Goal: Task Accomplishment & Management: Manage account settings

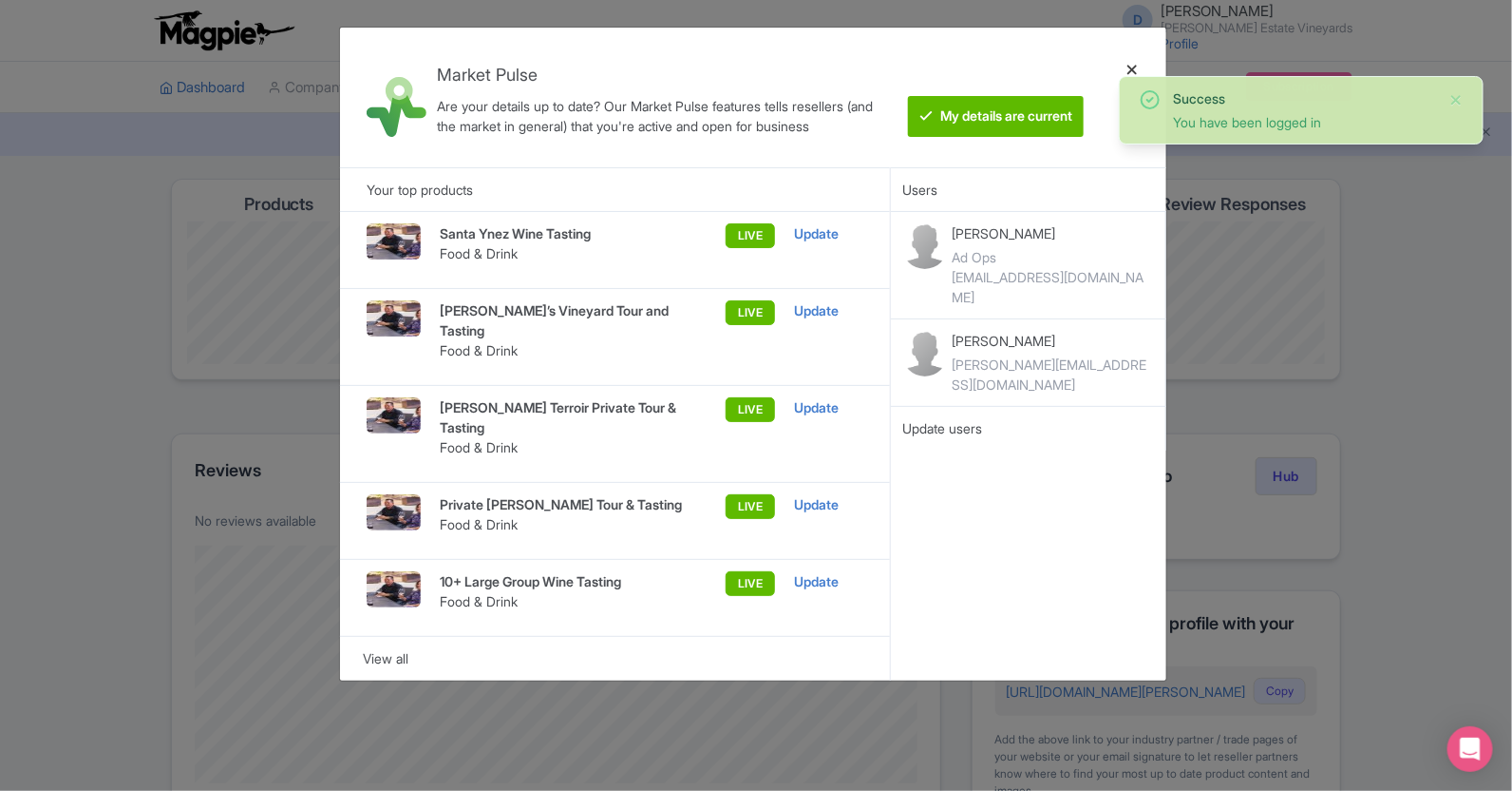
click at [1131, 67] on div at bounding box center [1132, 97] width 46 height 110
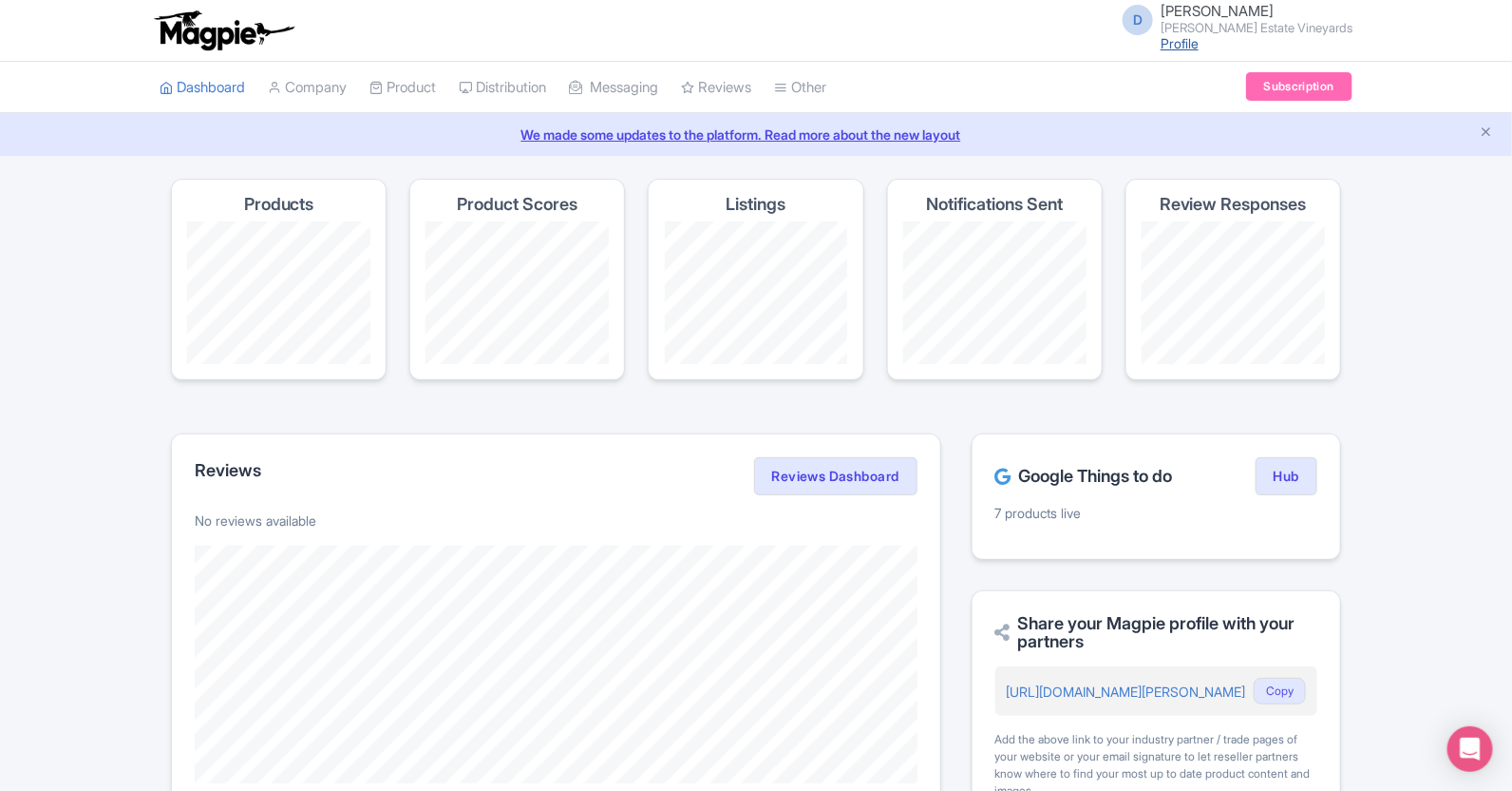
click at [1199, 47] on link "Profile" at bounding box center [1180, 43] width 38 height 16
click at [305, 89] on link "Company" at bounding box center [306, 88] width 79 height 52
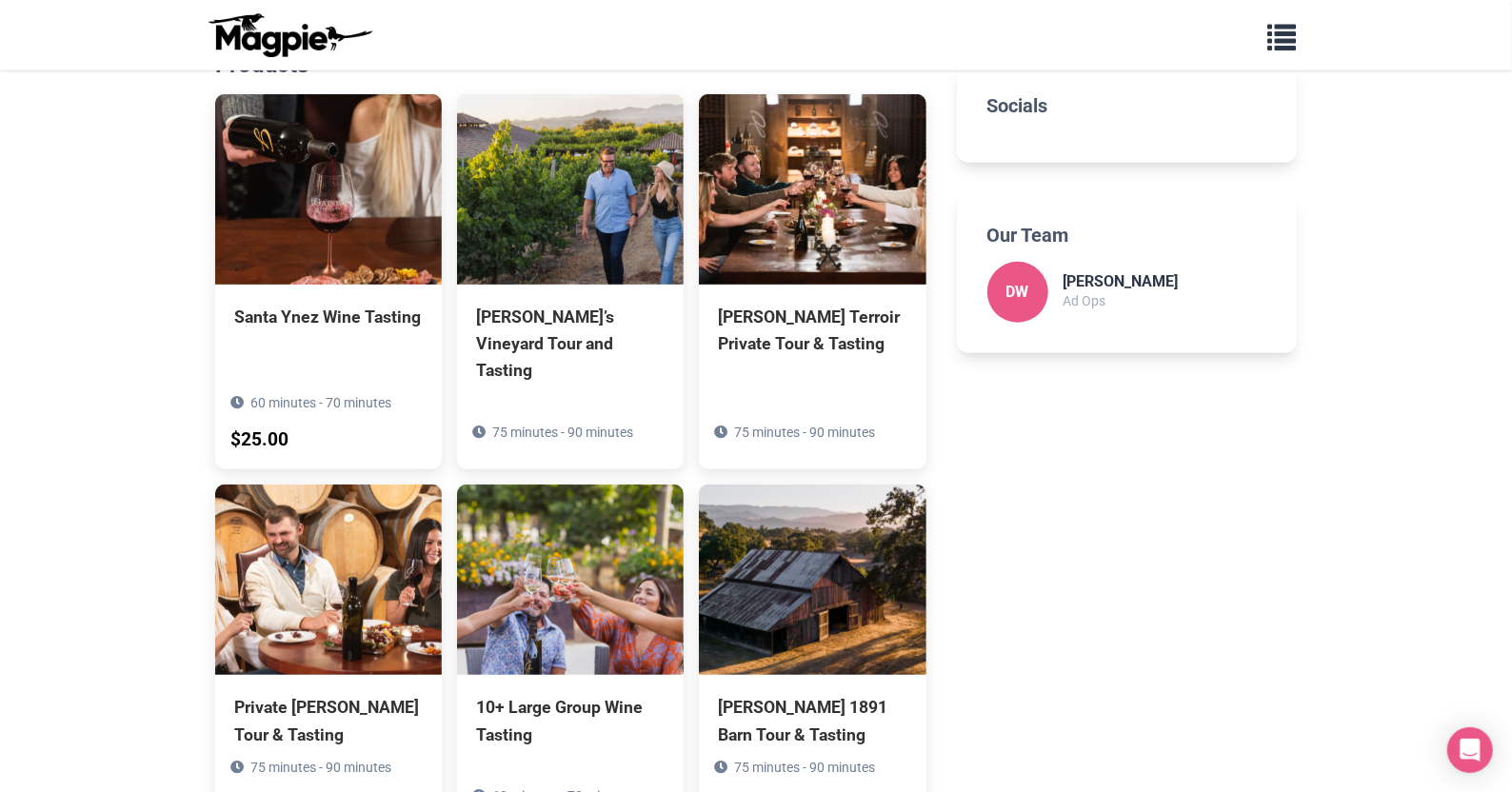
scroll to position [552, 0]
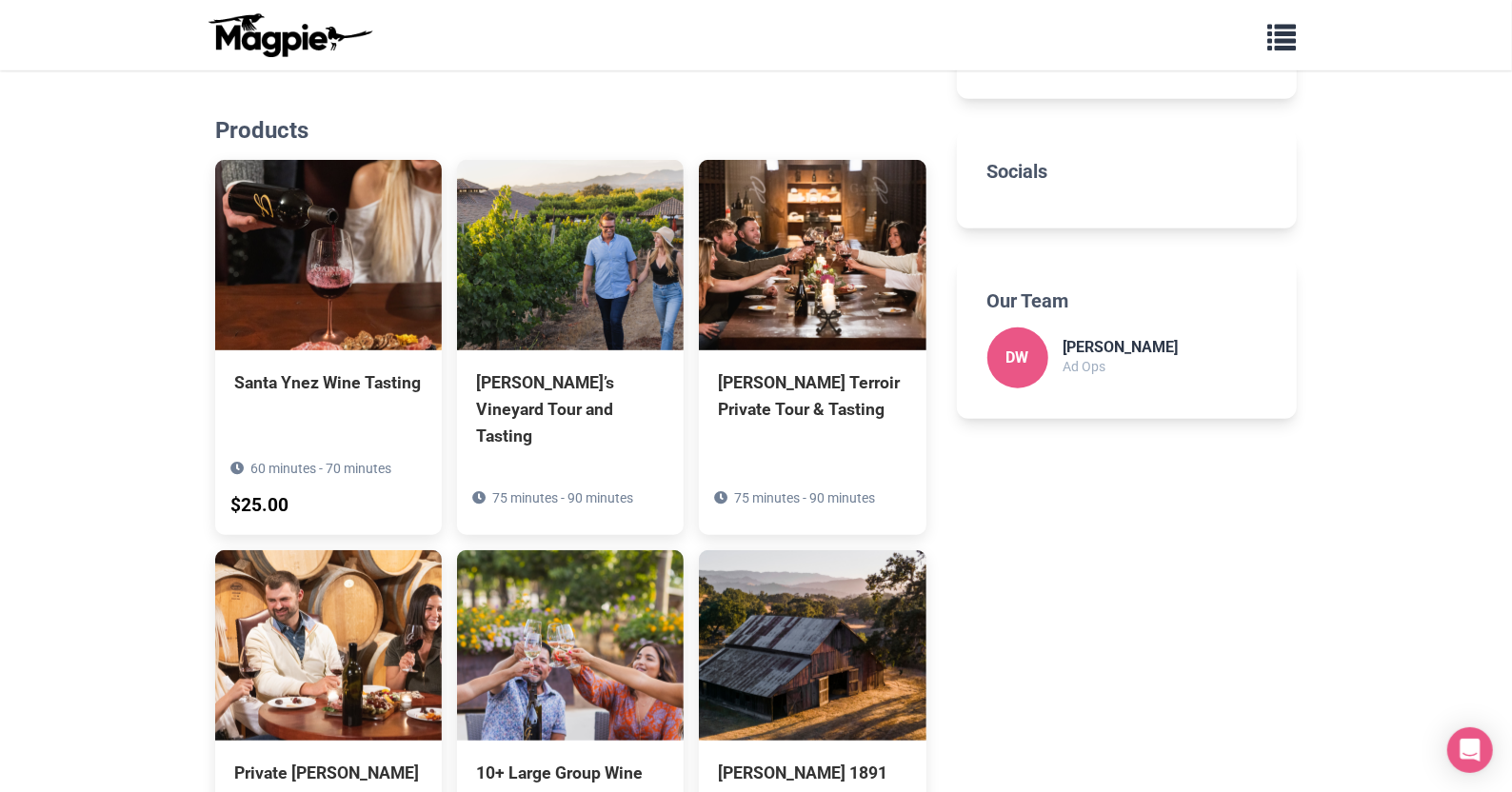
click at [1094, 356] on p "Ad Ops" at bounding box center [1121, 367] width 116 height 21
click at [1294, 34] on span "button" at bounding box center [1281, 33] width 28 height 28
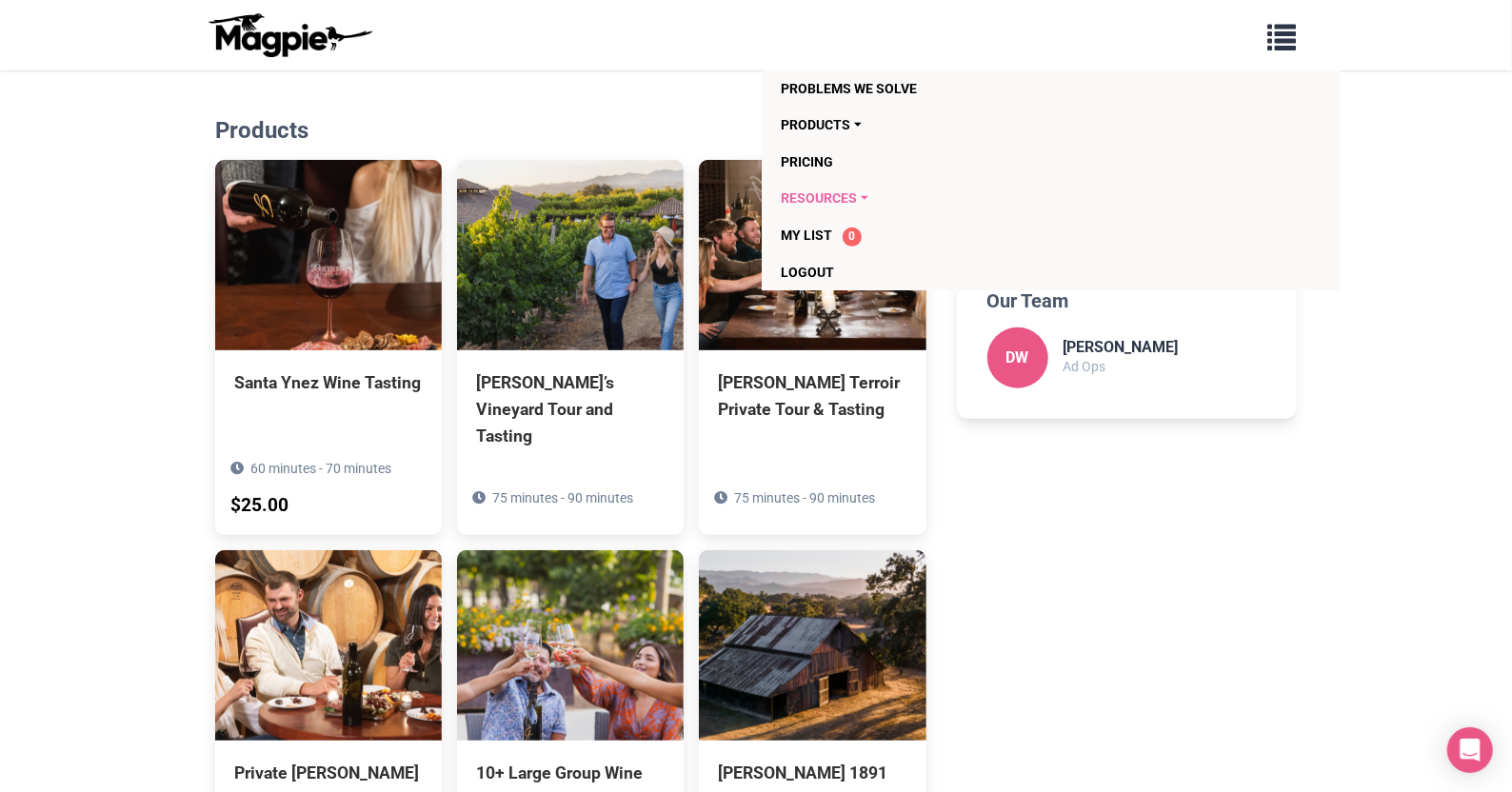
click at [822, 200] on link "Resources" at bounding box center [941, 197] width 321 height 36
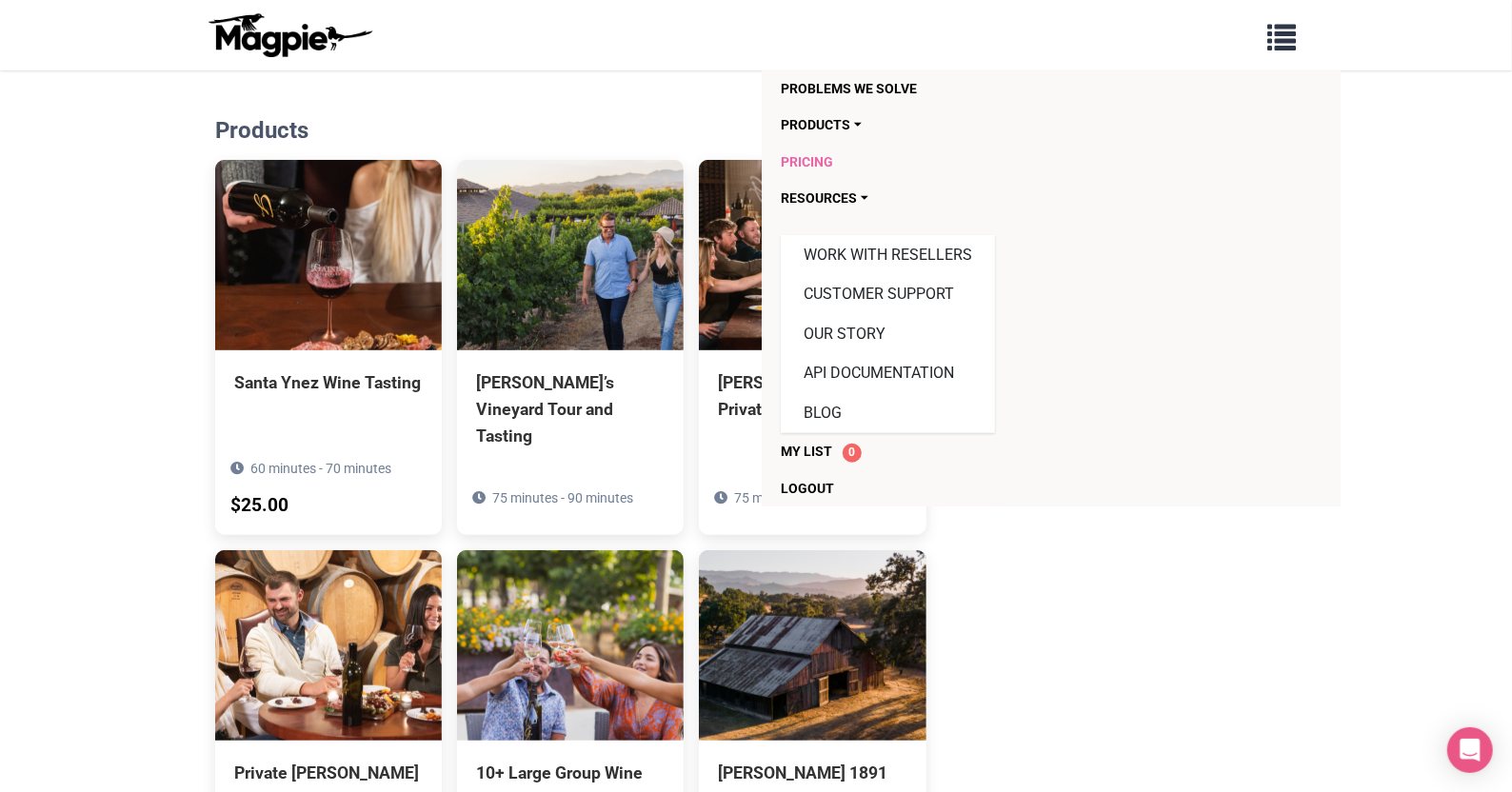
click at [825, 160] on link "Pricing" at bounding box center [941, 161] width 321 height 36
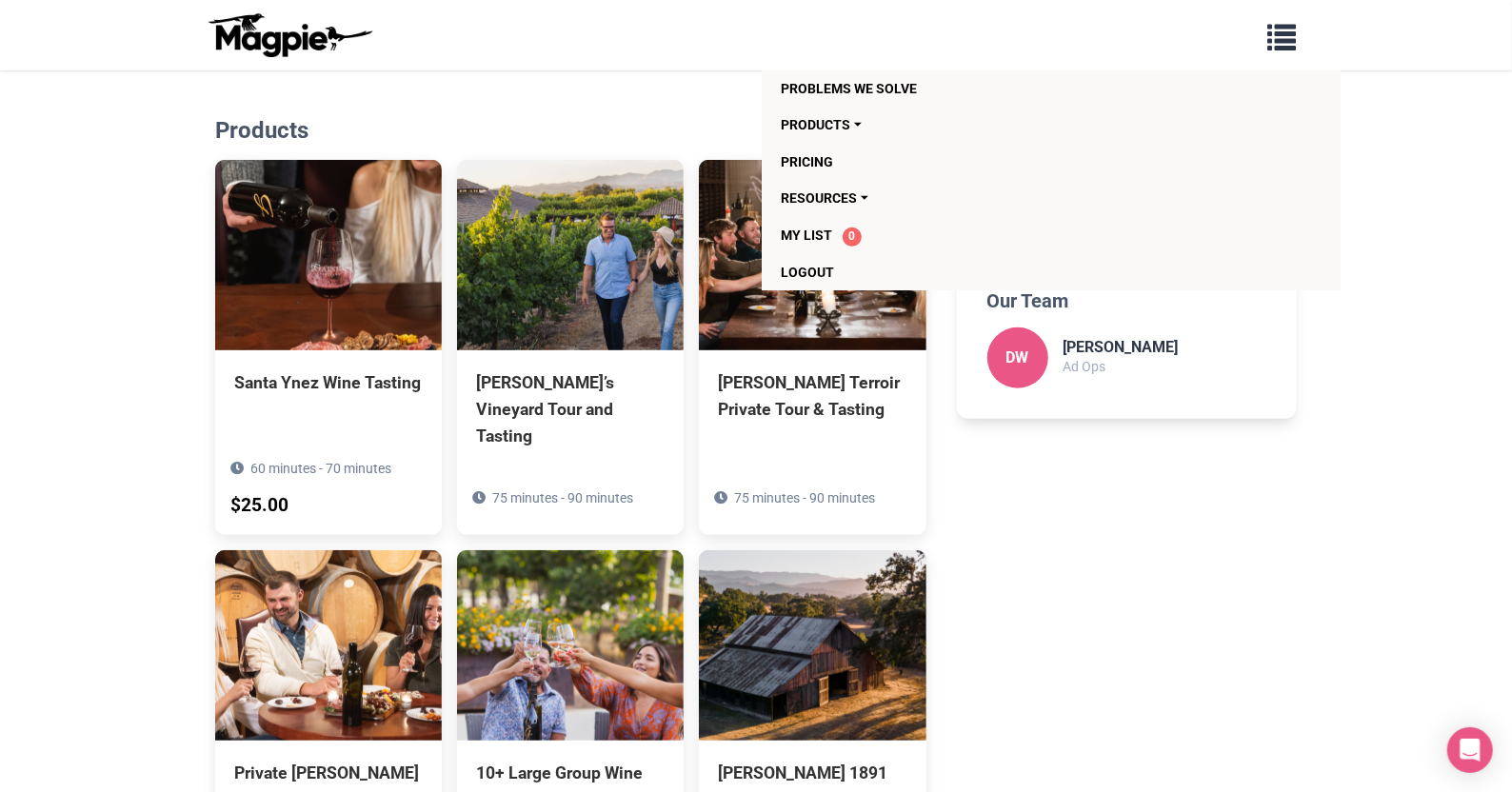
click at [1033, 511] on div "Contact Information Website: gainey estate vineyards Socials Our Team DW Dallin…" at bounding box center [1126, 474] width 340 height 1227
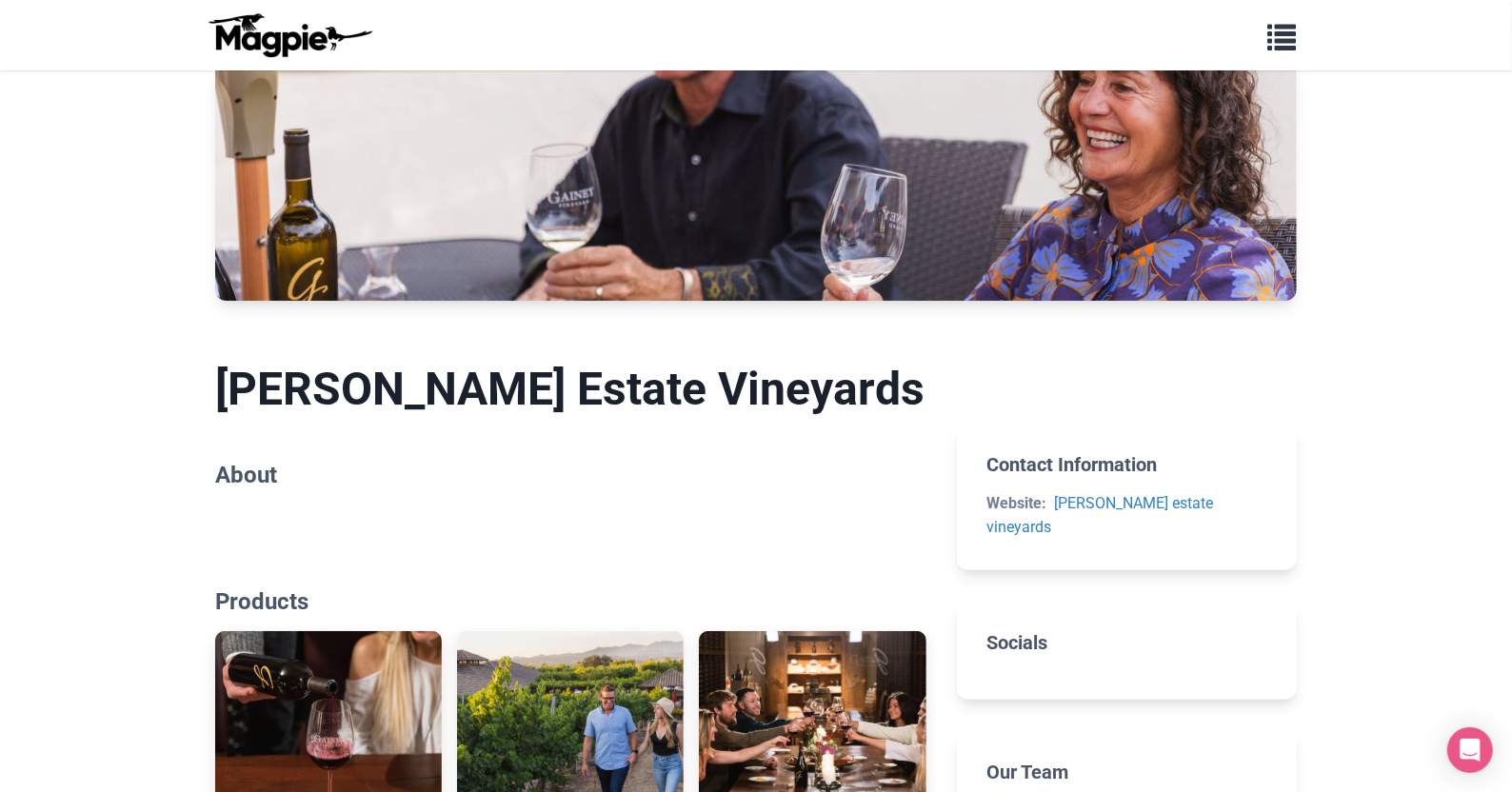
scroll to position [0, 0]
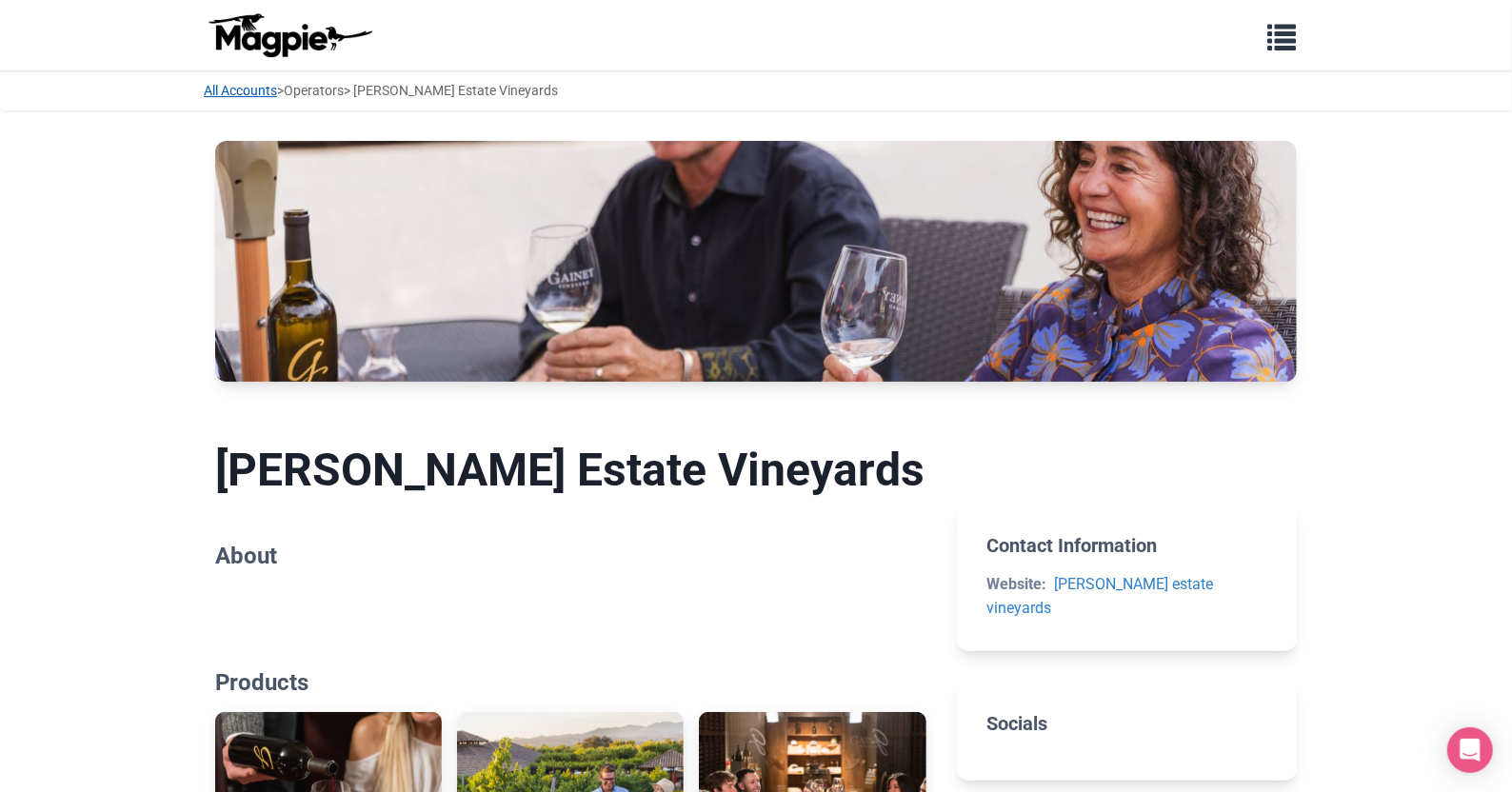
click at [246, 86] on link "All Accounts" at bounding box center [240, 90] width 73 height 16
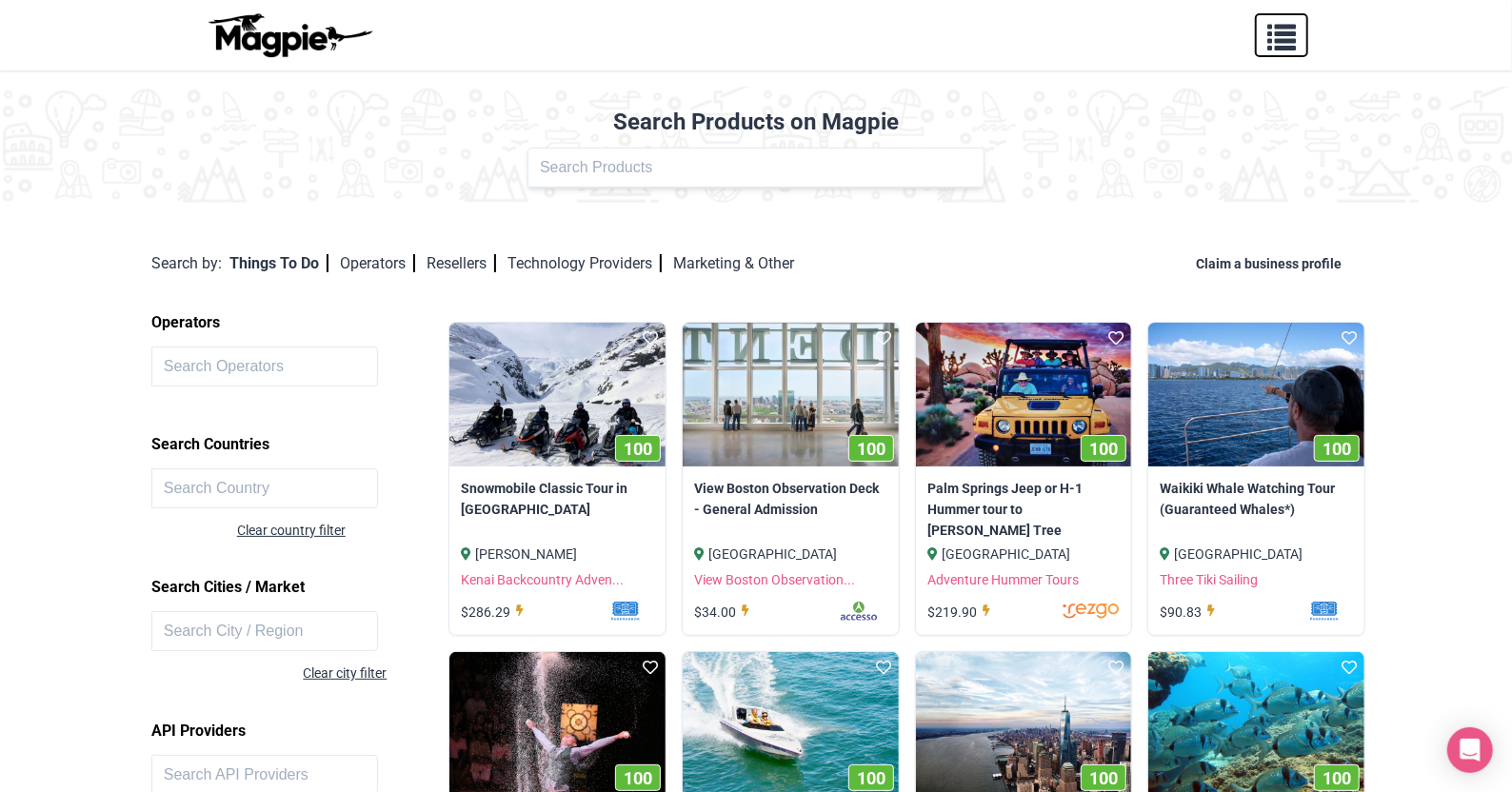
click at [1294, 24] on span "button" at bounding box center [1281, 33] width 28 height 28
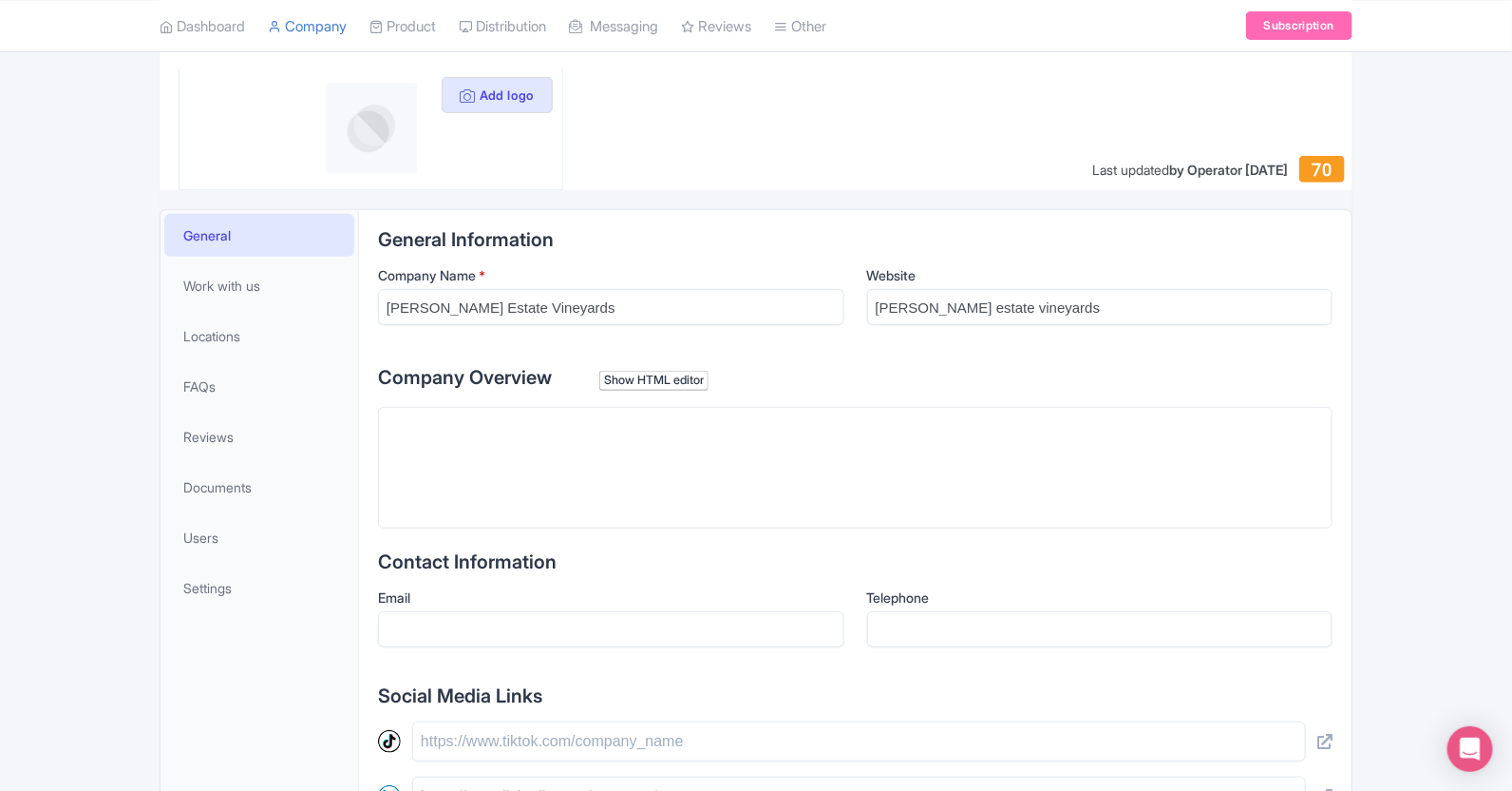
scroll to position [246, 0]
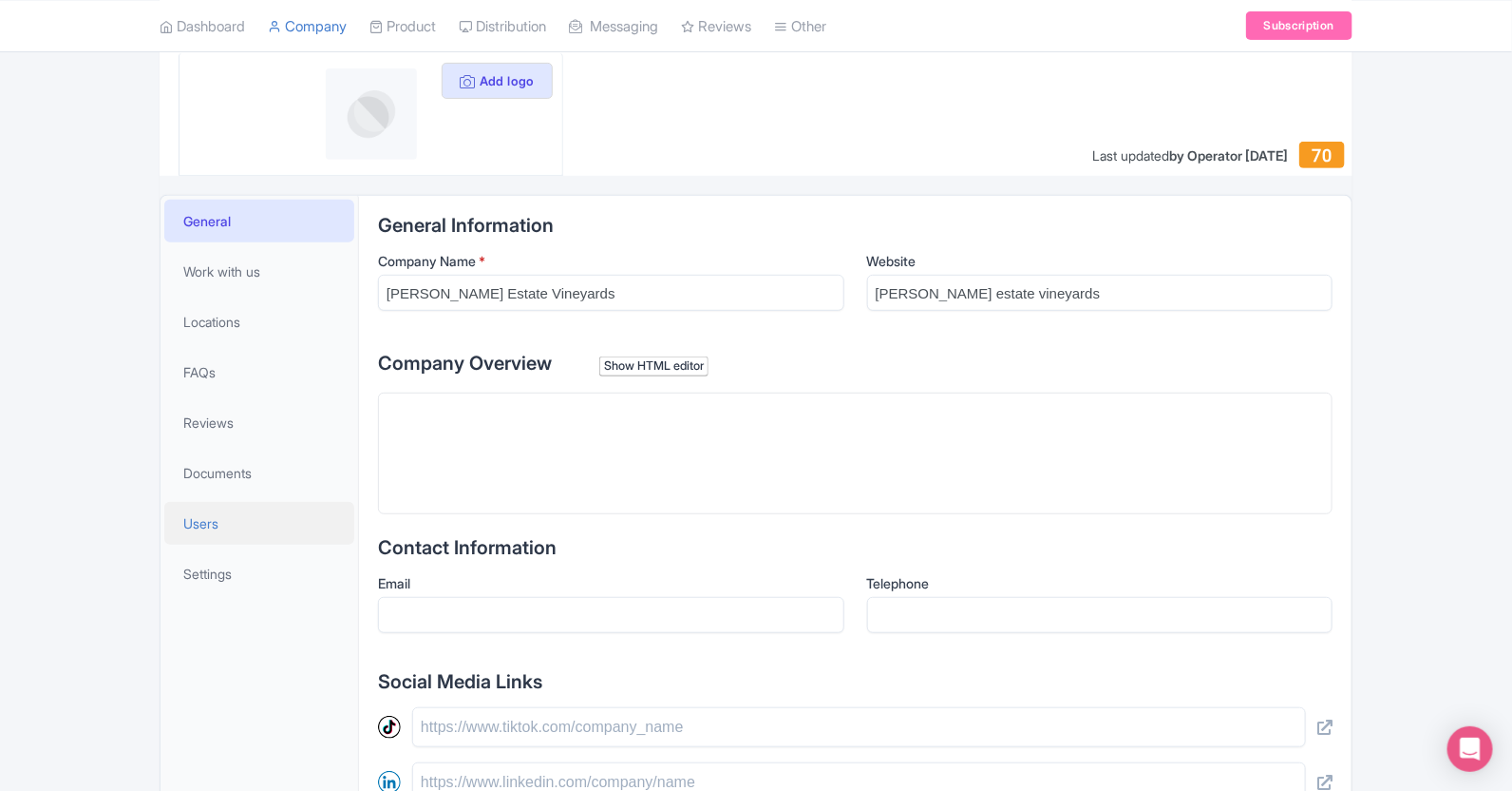
click at [198, 522] on span "Users" at bounding box center [201, 522] width 35 height 20
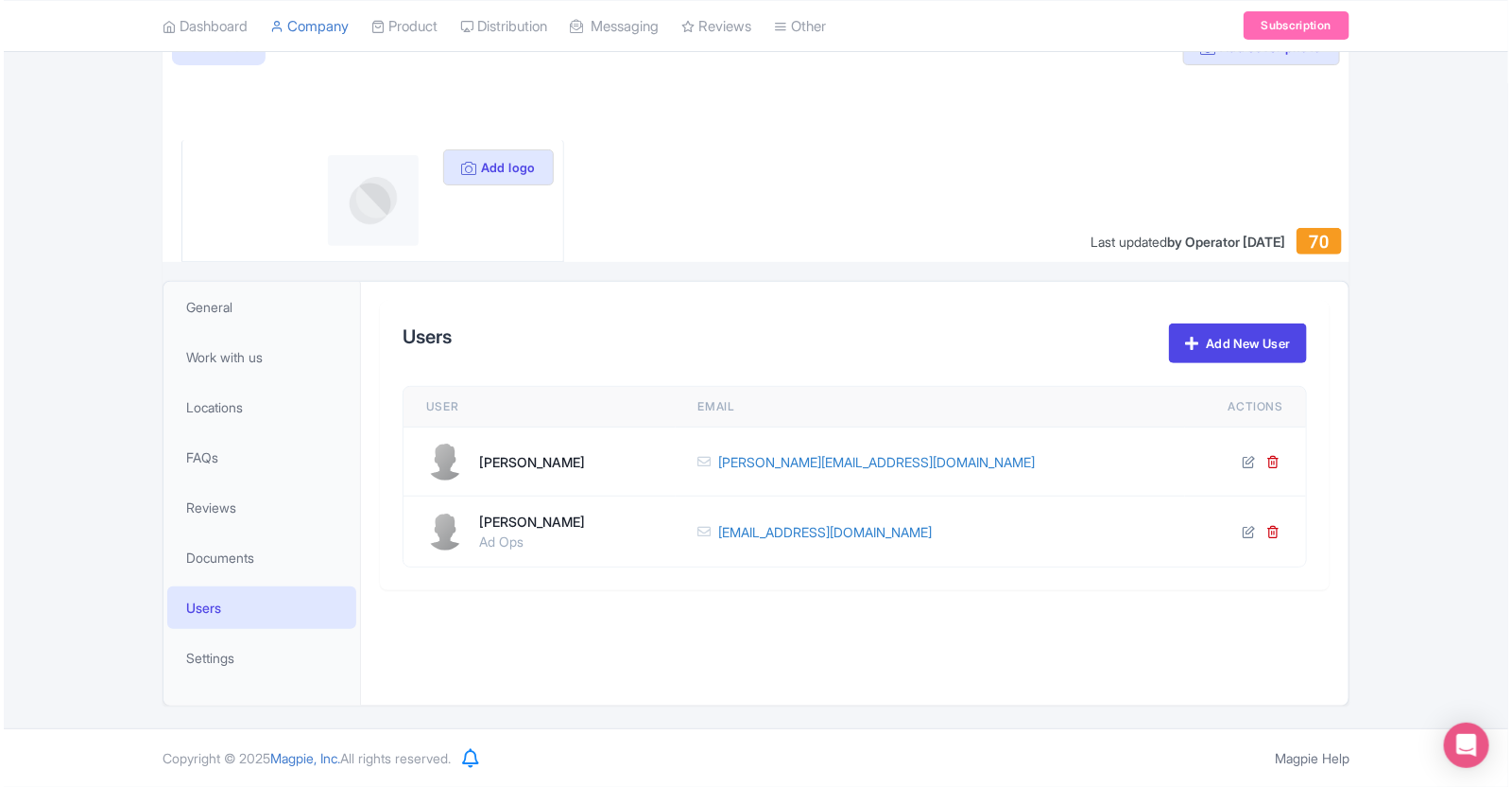
scroll to position [157, 0]
click at [1250, 342] on link "Add New User" at bounding box center [1234, 343] width 138 height 40
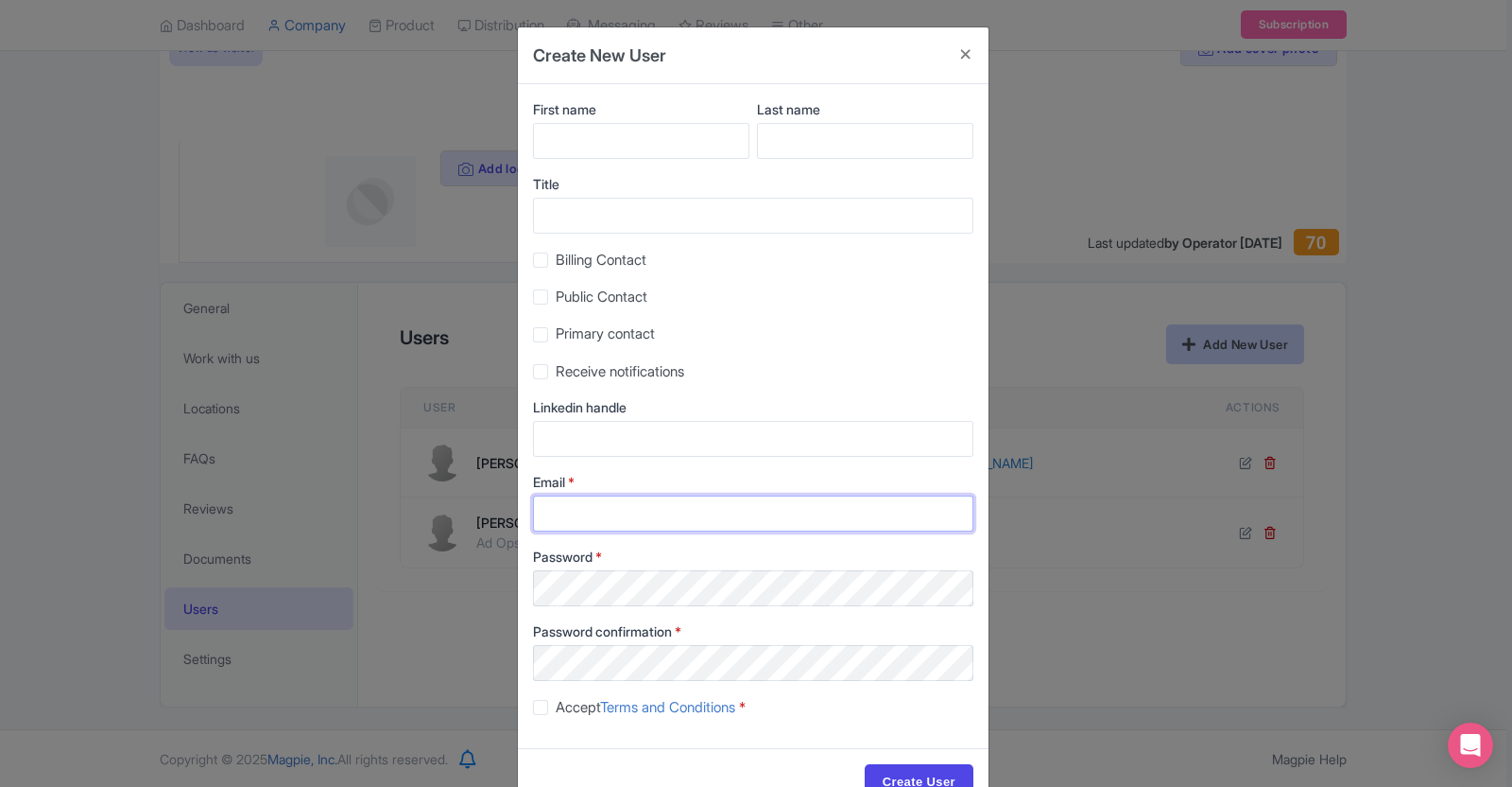
type input "[EMAIL_ADDRESS][DOMAIN_NAME]"
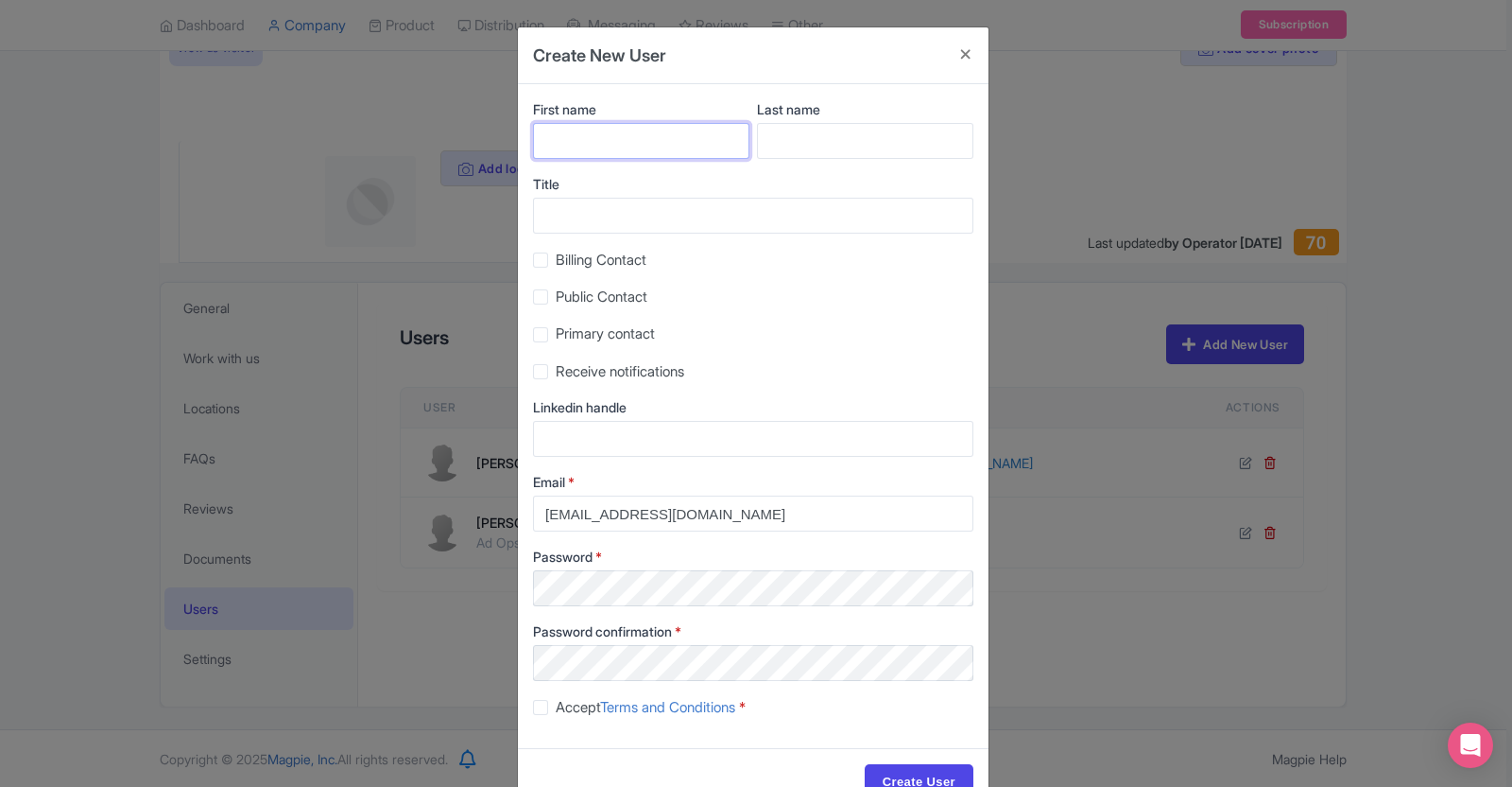
click at [688, 132] on input "First name" at bounding box center [641, 140] width 216 height 36
paste input "[PERSON_NAME]"
drag, startPoint x: 645, startPoint y: 143, endPoint x: 572, endPoint y: 142, distance: 73.0
click at [572, 142] on input "[PERSON_NAME]" at bounding box center [641, 140] width 216 height 36
type input "Tyla"
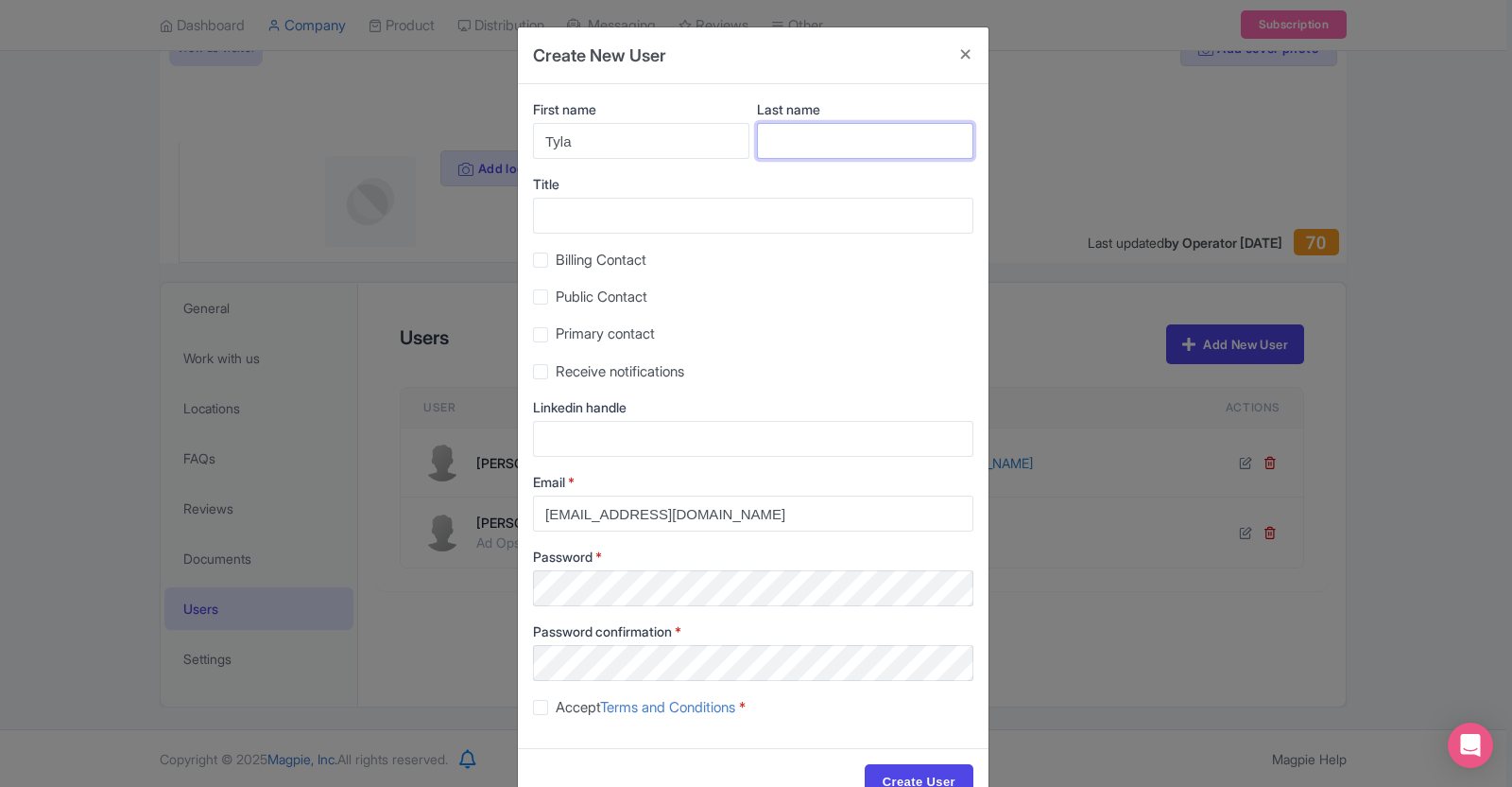
click at [803, 149] on input "Last name" at bounding box center [865, 140] width 216 height 36
paste input "Damhuis"
type input "Damhuis"
click at [700, 229] on input "Title" at bounding box center [753, 215] width 441 height 36
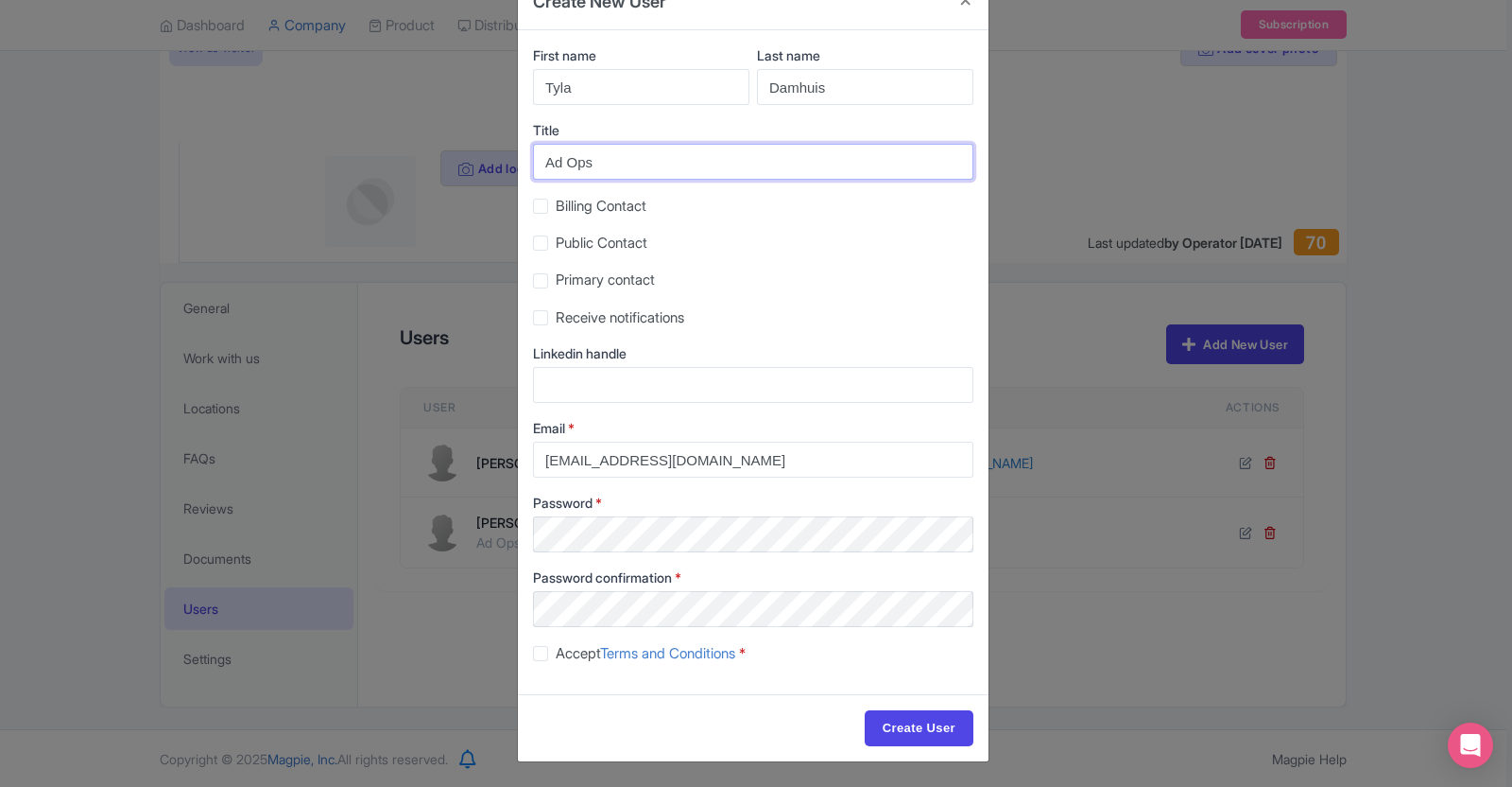
scroll to position [57, 0]
type input "Ad Ops"
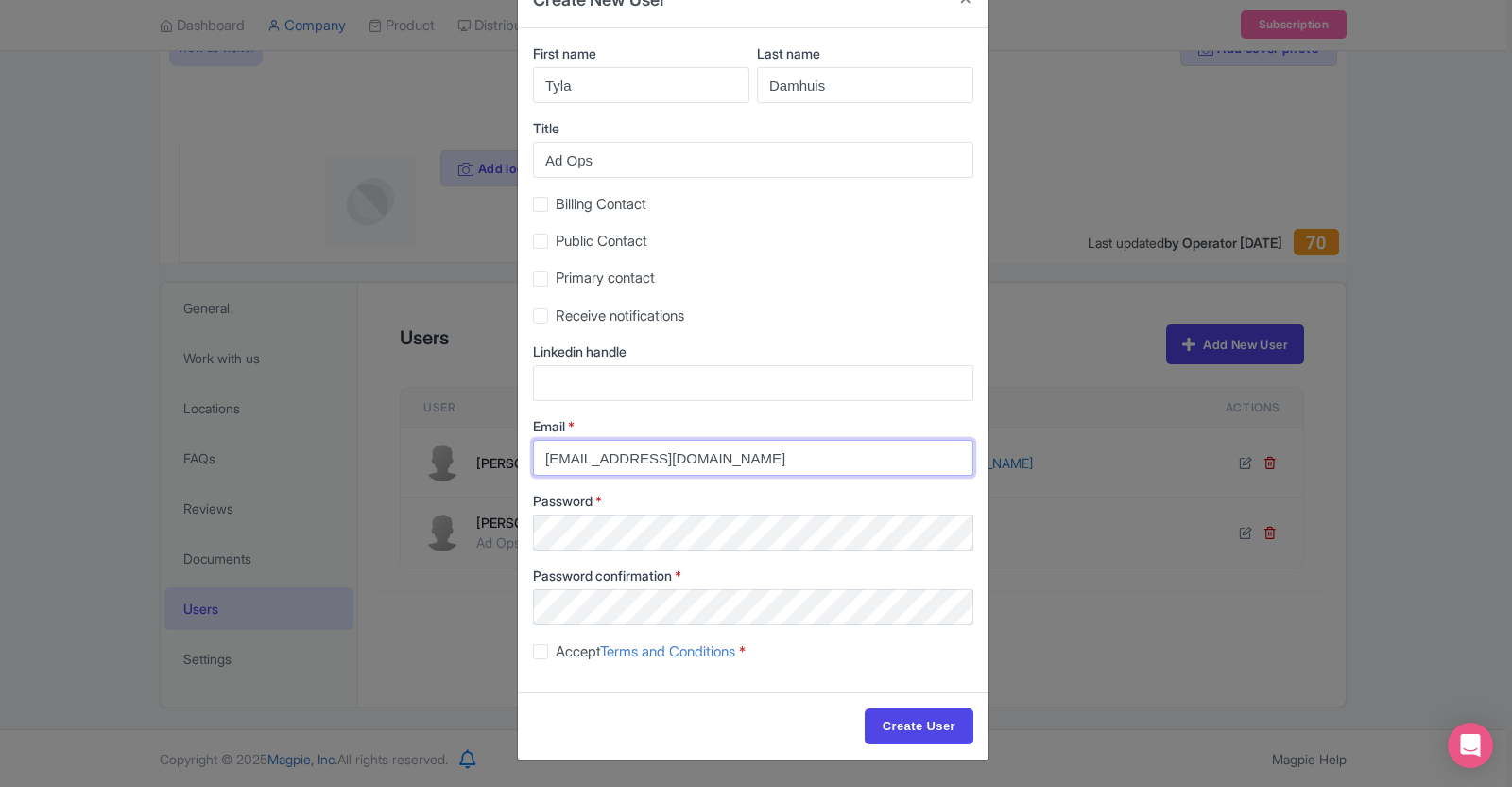
click at [692, 473] on input "[EMAIL_ADDRESS][DOMAIN_NAME]" at bounding box center [753, 457] width 441 height 36
paste input "[EMAIL_ADDRESS][DOMAIN_NAME]"
type input "[EMAIL_ADDRESS][DOMAIN_NAME]"
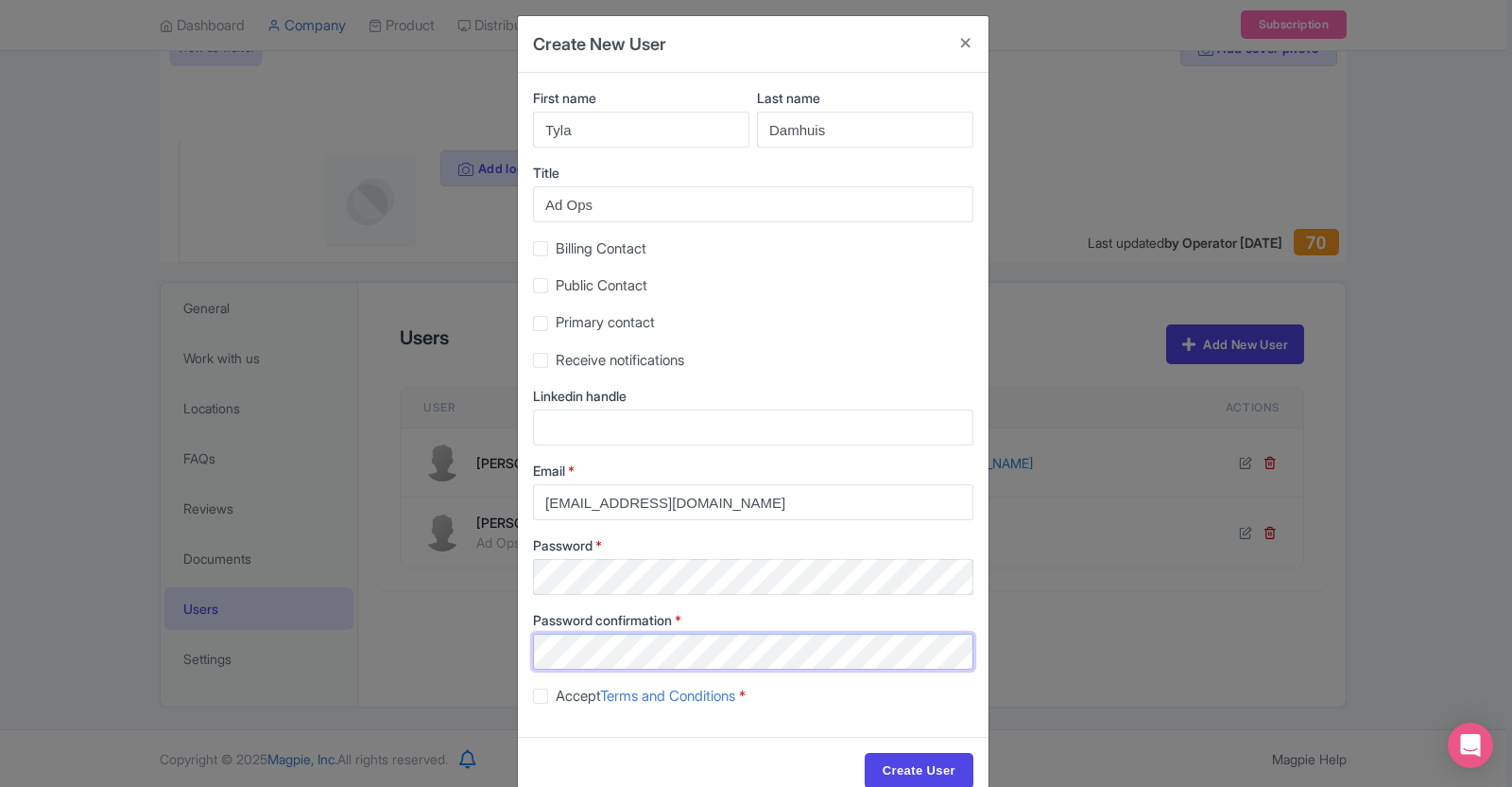
scroll to position [5, 0]
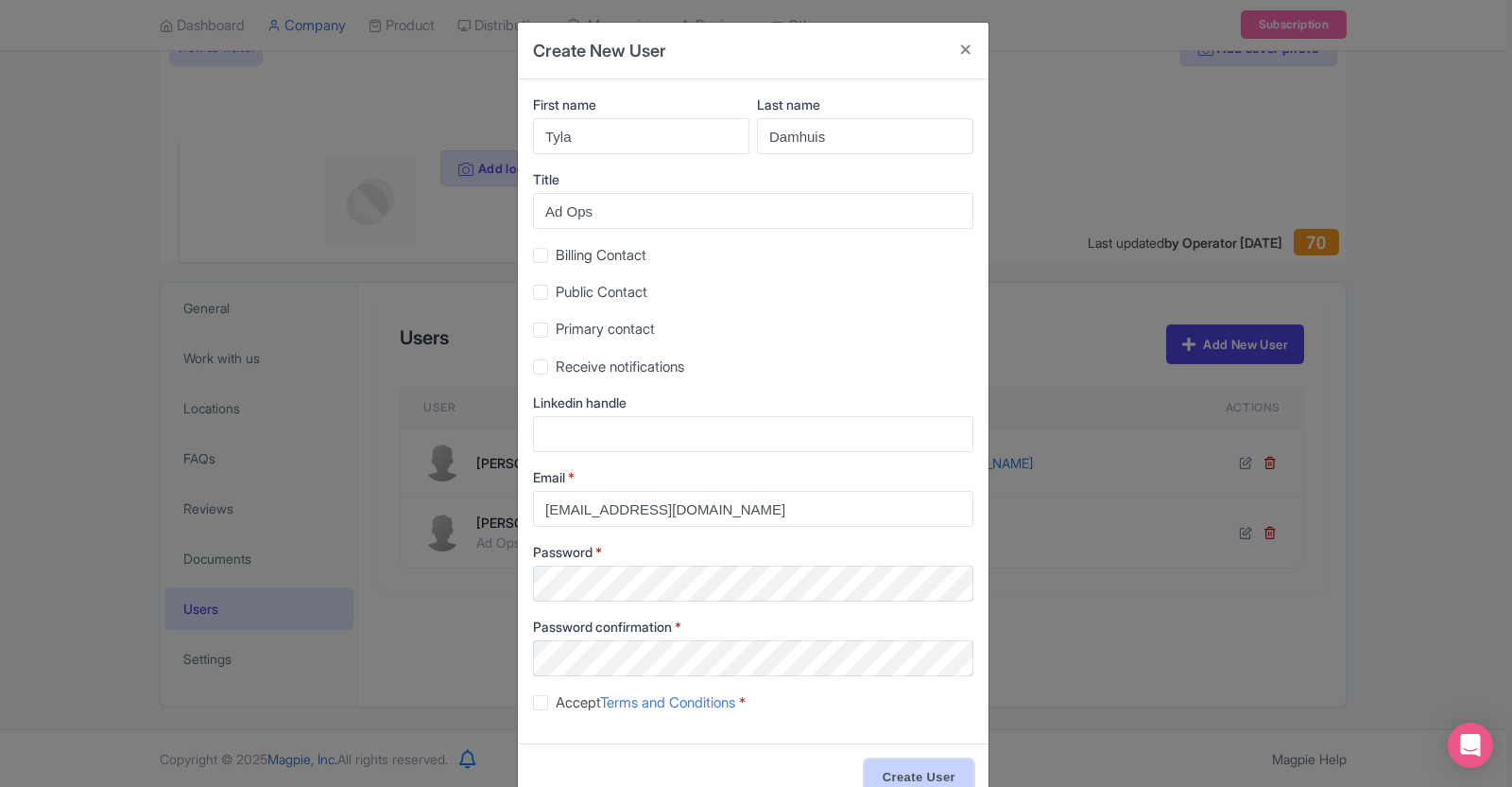
click at [879, 763] on input "Create User" at bounding box center [919, 776] width 109 height 36
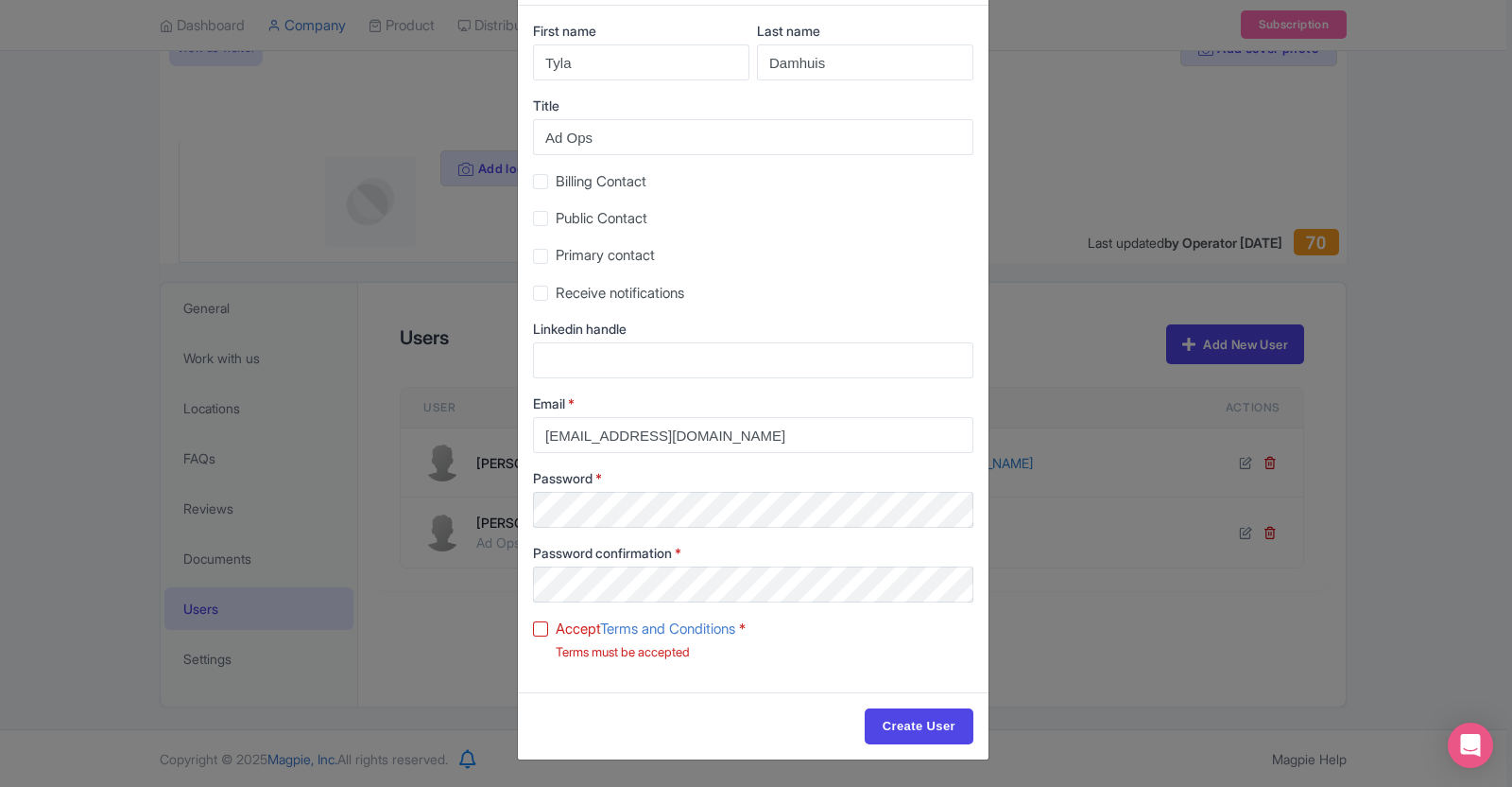
click at [555, 625] on label "Accept Terms and Conditions *" at bounding box center [650, 629] width 190 height 22
click at [555, 625] on input "Accept Terms and Conditions *" at bounding box center [561, 623] width 13 height 13
checkbox input "true"
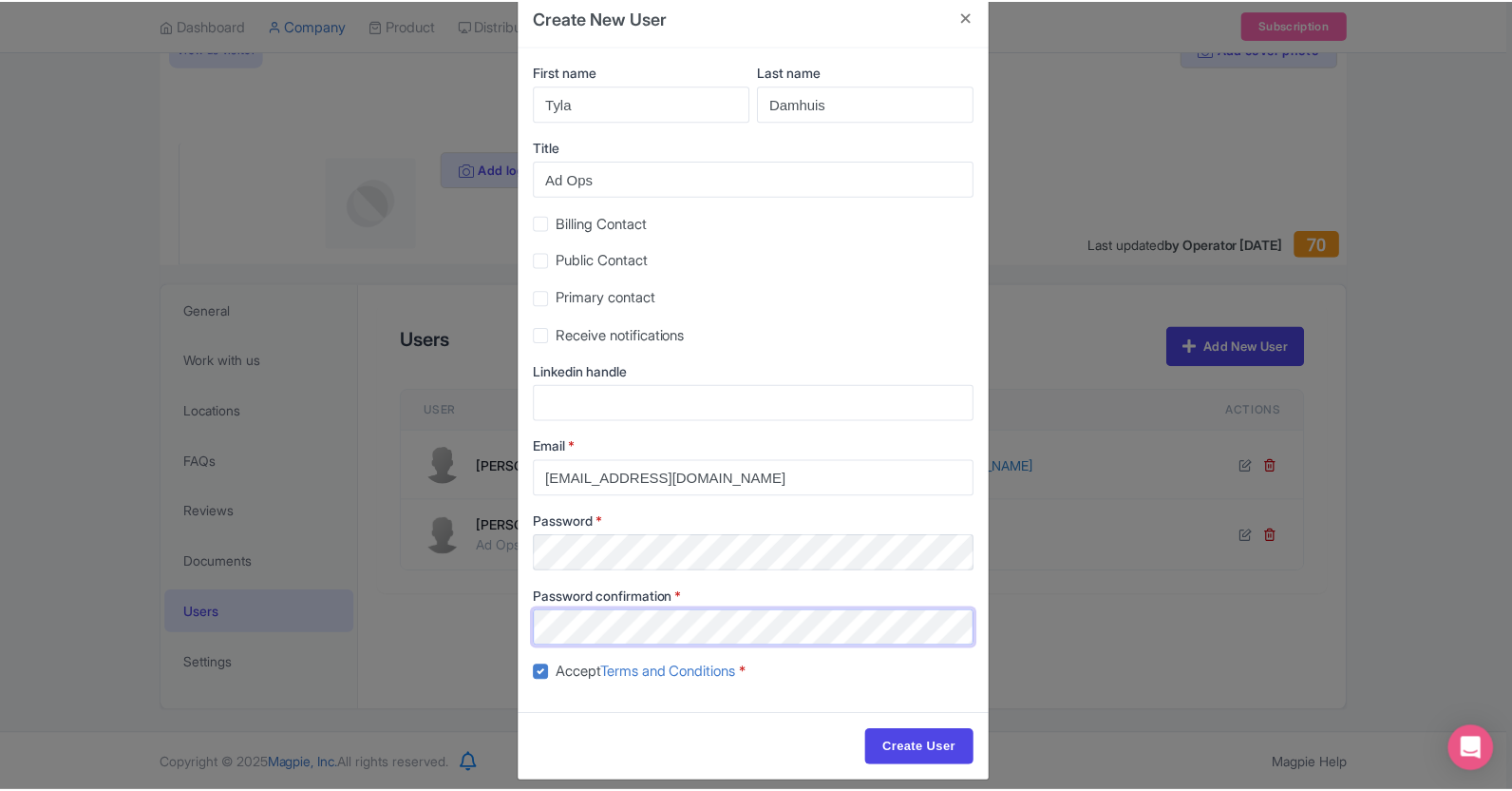
scroll to position [40, 0]
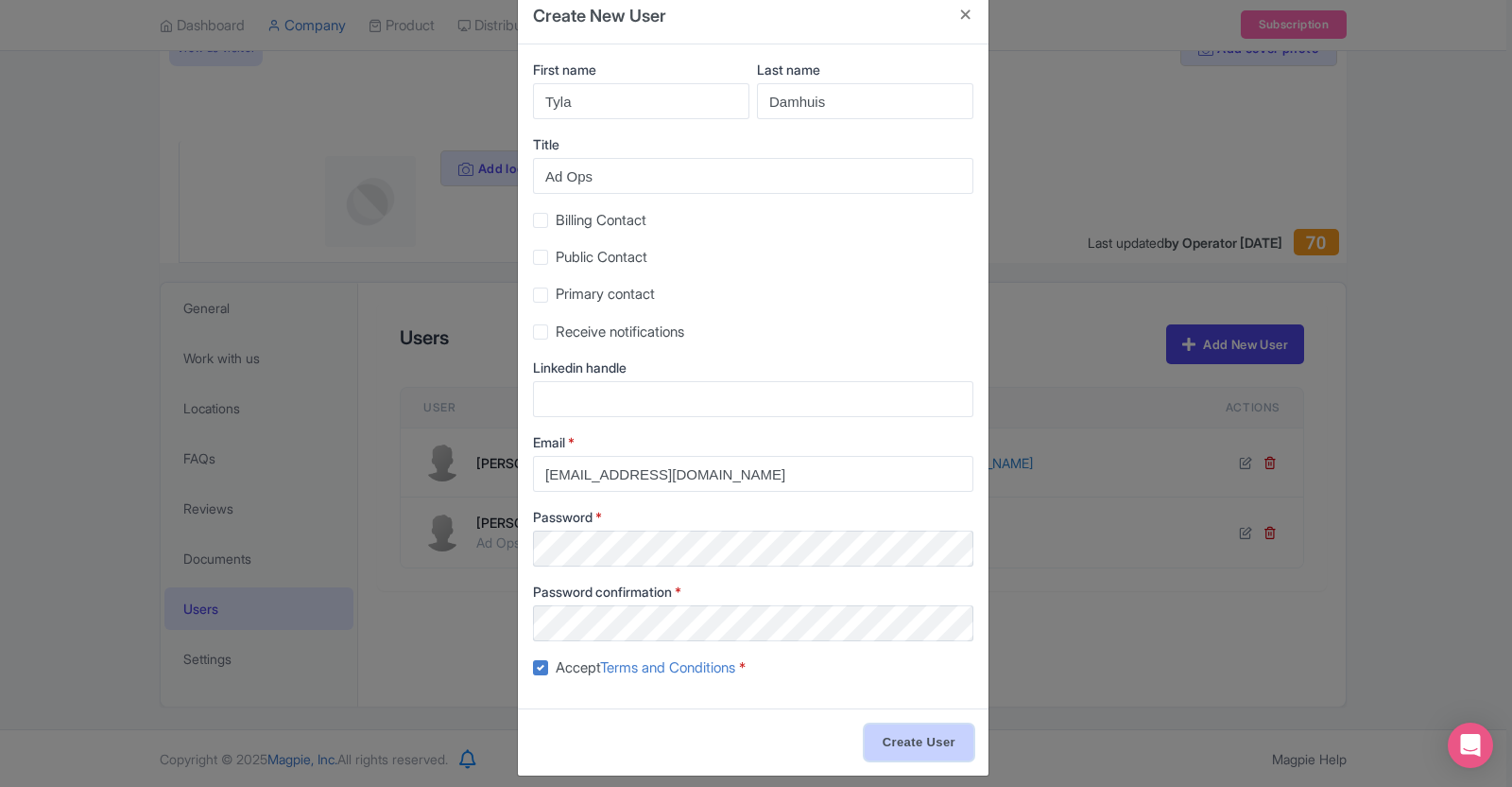
click at [903, 732] on input "Create User" at bounding box center [919, 742] width 109 height 36
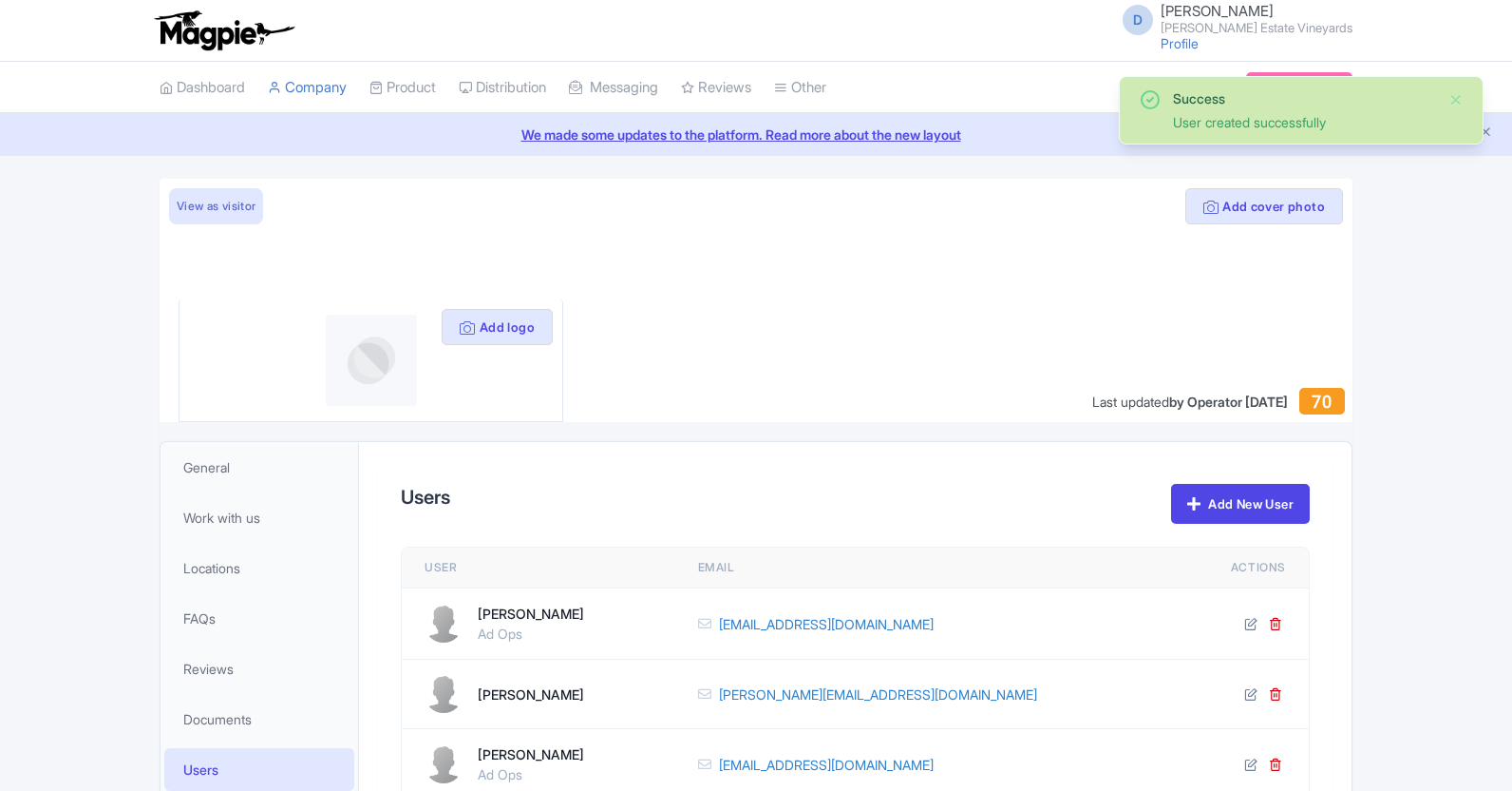
scroll to position [158, 0]
